Goal: Information Seeking & Learning: Understand process/instructions

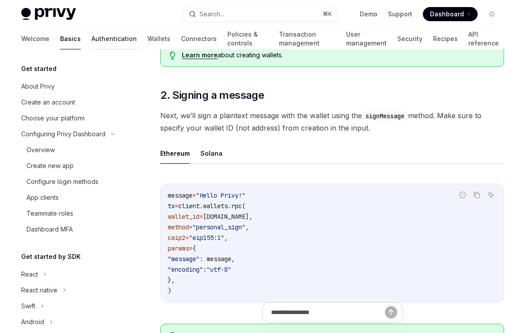
click at [91, 38] on link "Authentication" at bounding box center [113, 38] width 45 height 21
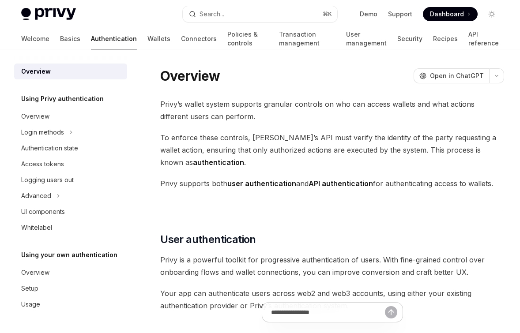
click at [456, 41] on div "Welcome Basics Authentication Wallets Connectors Policies & controls Transactio…" at bounding box center [259, 38] width 477 height 21
click at [468, 40] on link "API reference" at bounding box center [483, 38] width 30 height 21
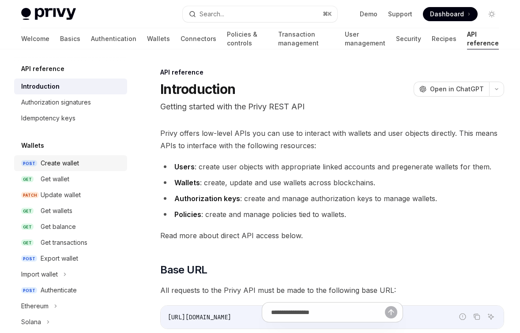
click at [90, 164] on div "Create wallet" at bounding box center [81, 163] width 81 height 11
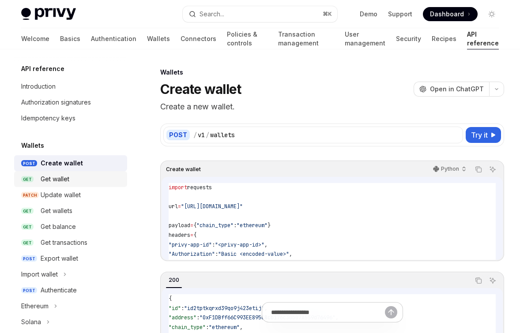
scroll to position [21, 0]
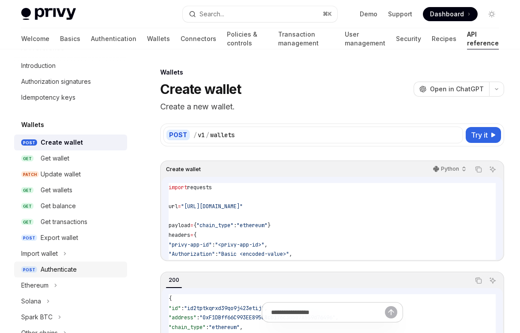
click at [87, 265] on div "Authenticate" at bounding box center [81, 269] width 81 height 11
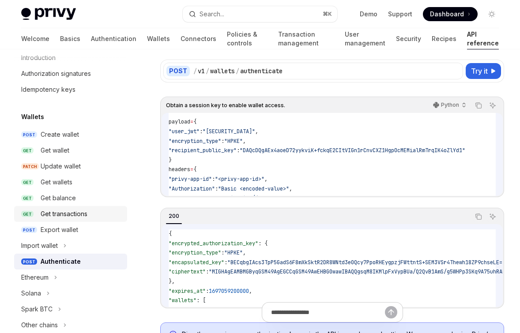
scroll to position [37, 0]
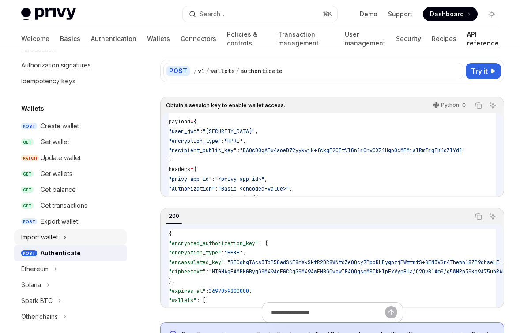
click at [65, 235] on icon at bounding box center [65, 237] width 4 height 11
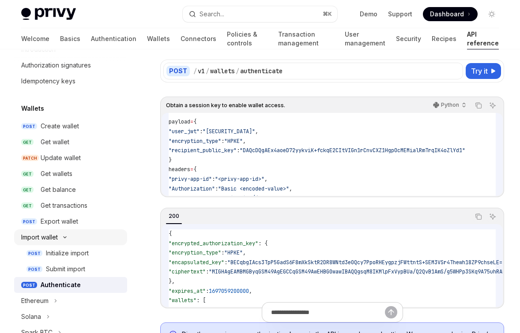
type textarea "*"
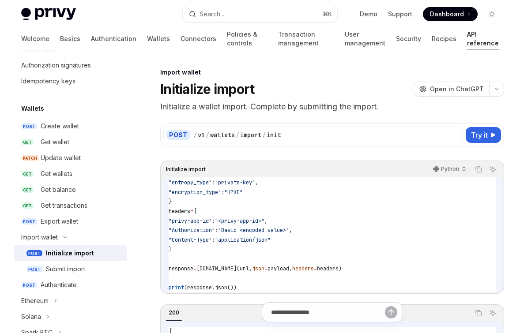
scroll to position [75, 0]
